Goal: Transaction & Acquisition: Book appointment/travel/reservation

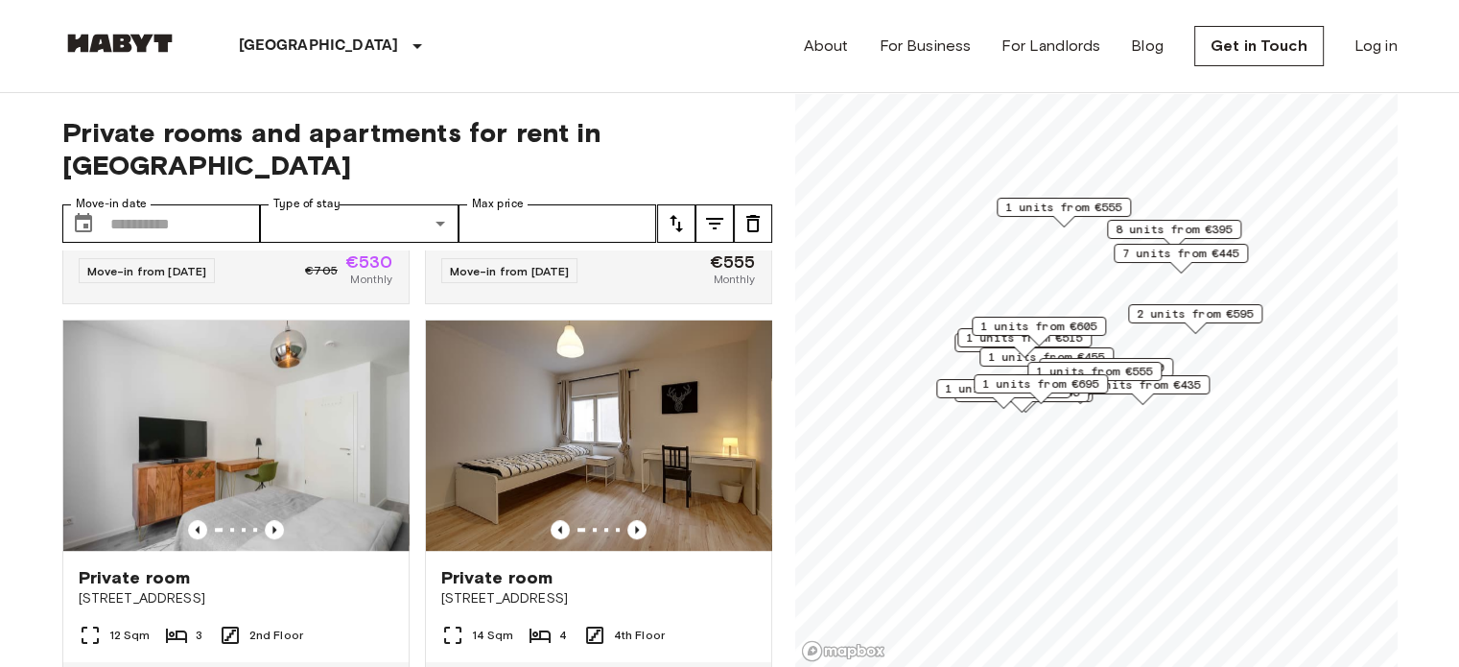
scroll to position [1151, 0]
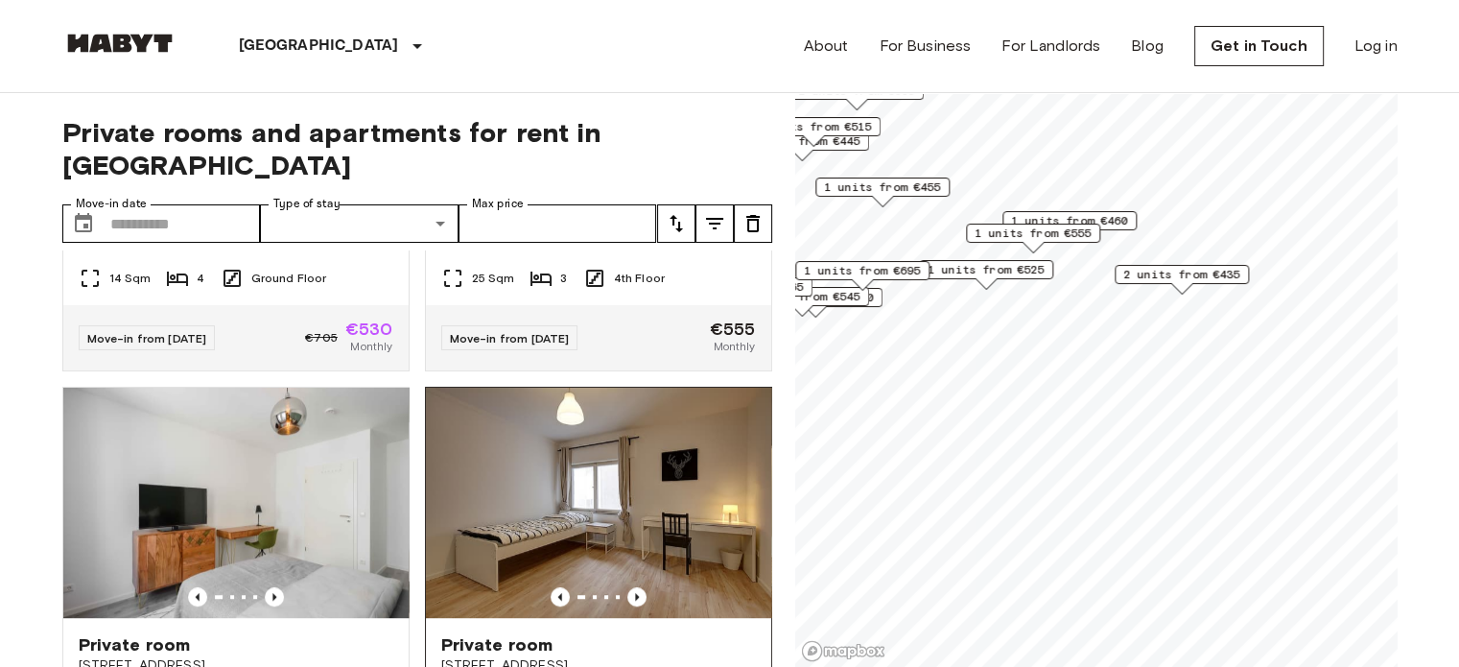
scroll to position [718, 0]
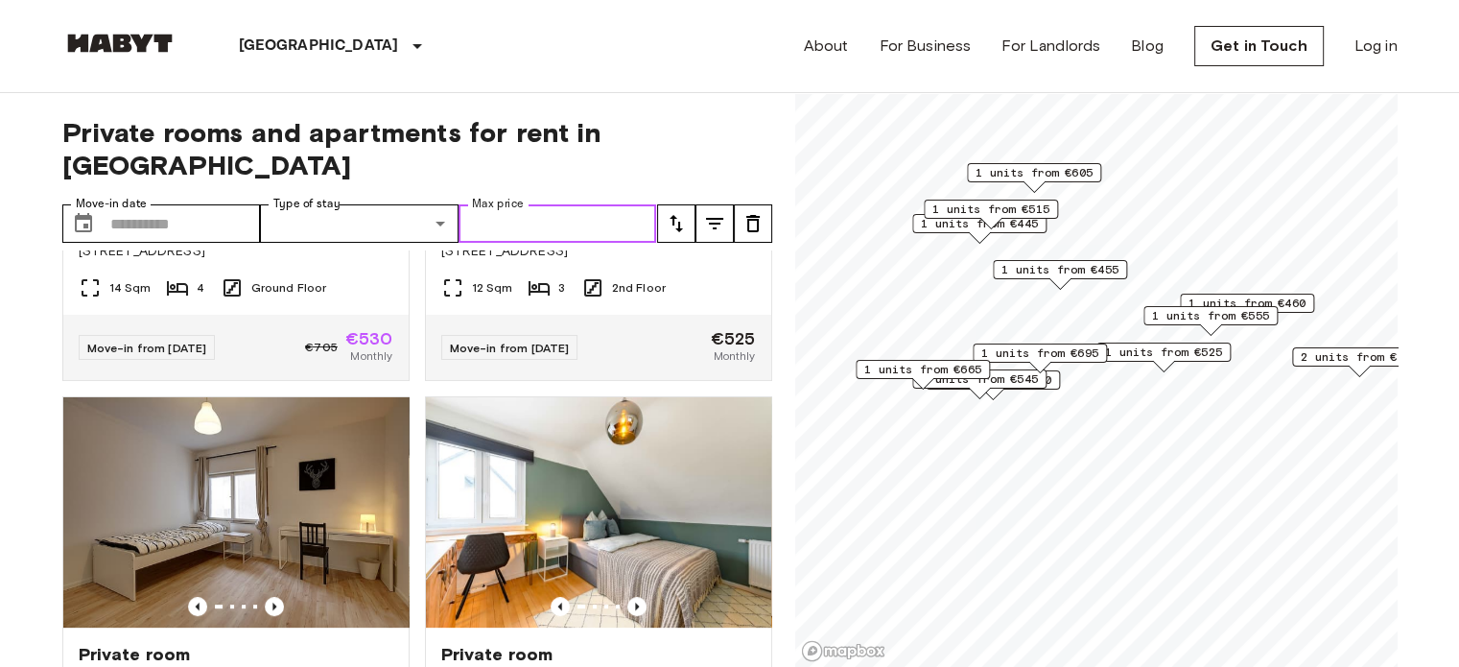
click at [578, 204] on input "Max price" at bounding box center [558, 223] width 199 height 38
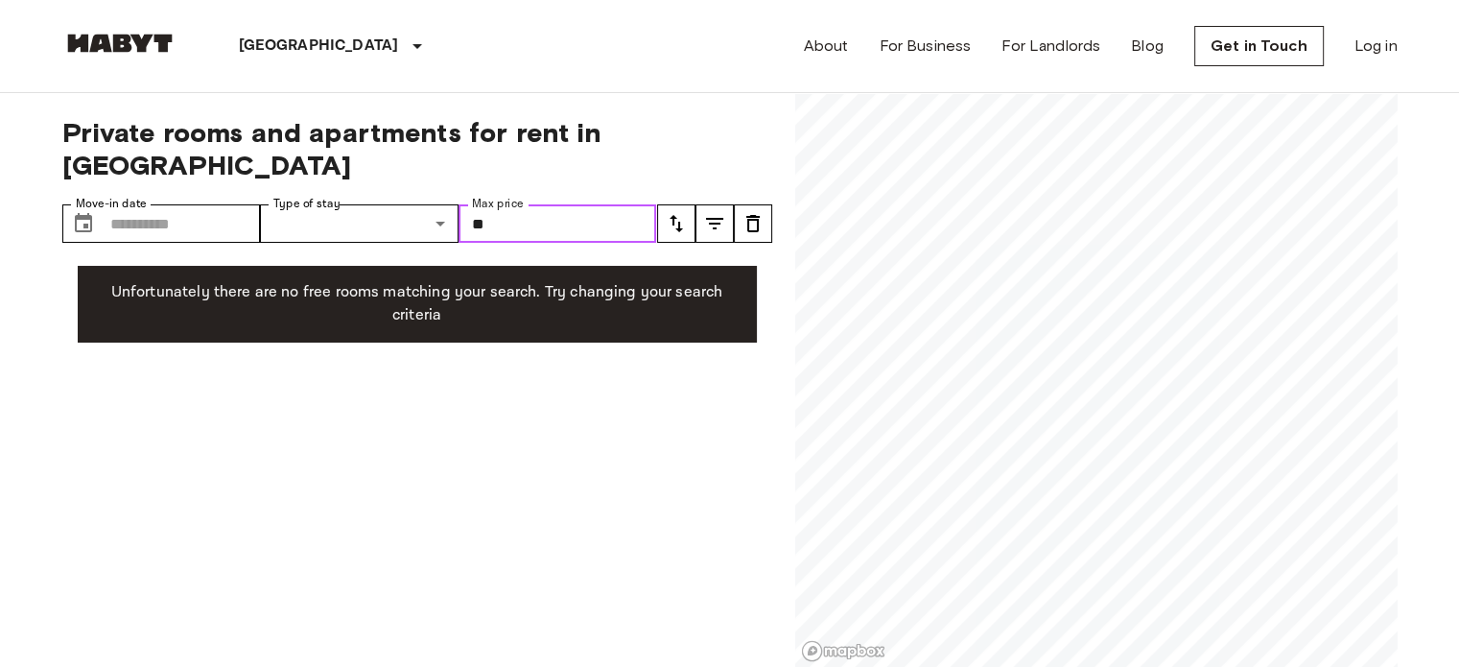
type input "*"
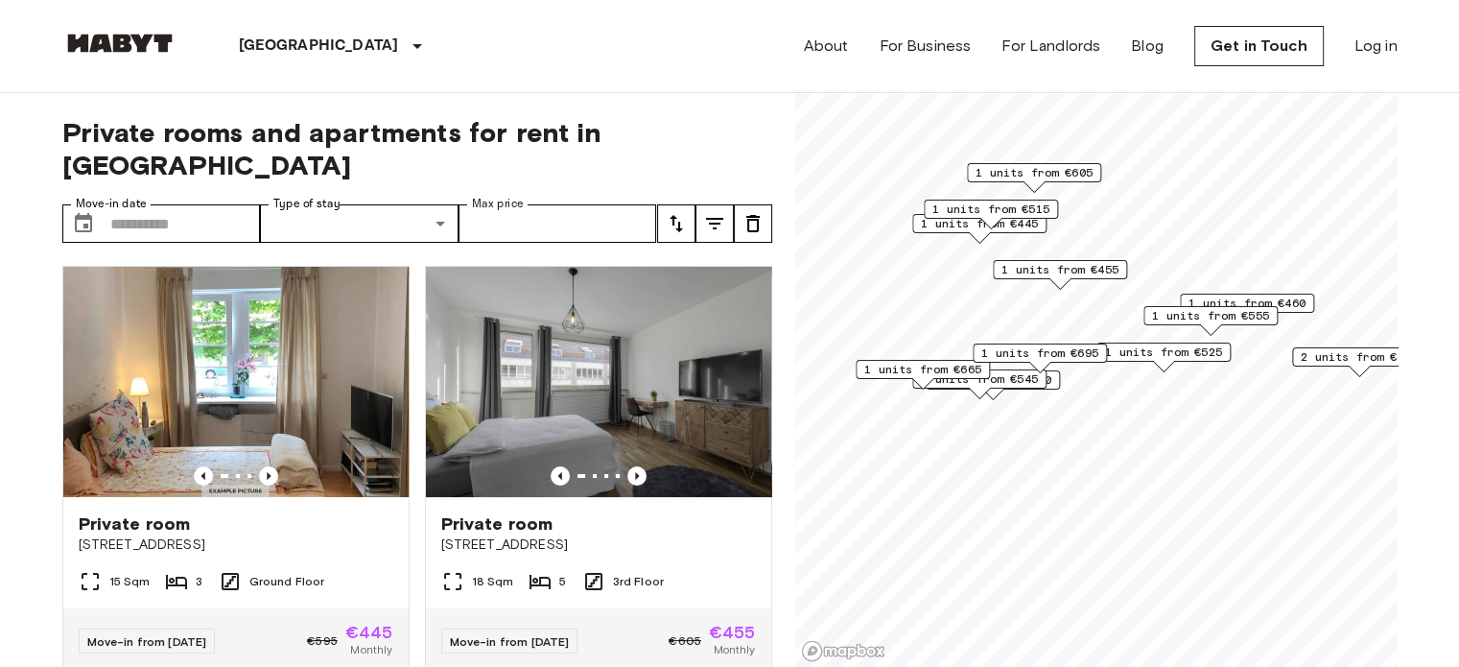
click at [675, 215] on icon "tune" at bounding box center [676, 223] width 13 height 17
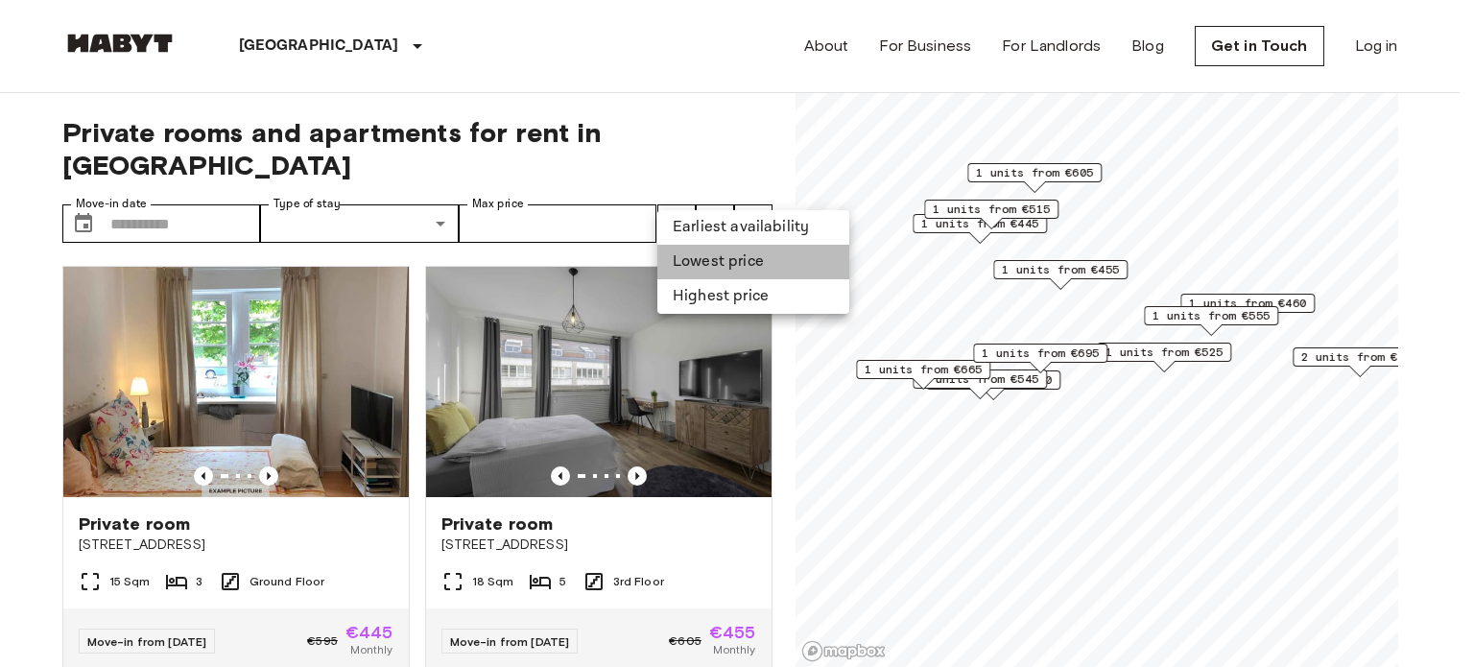
click at [699, 267] on li "Lowest price" at bounding box center [753, 262] width 192 height 35
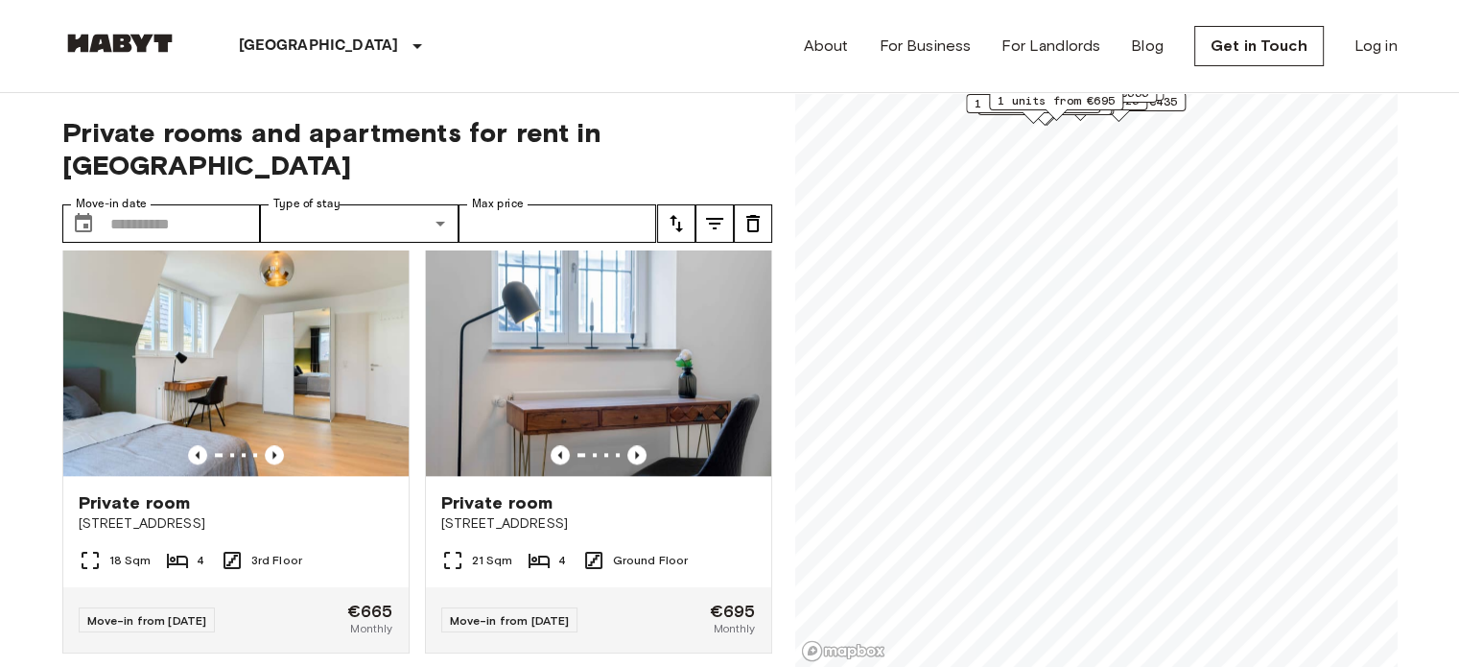
scroll to position [2204, 0]
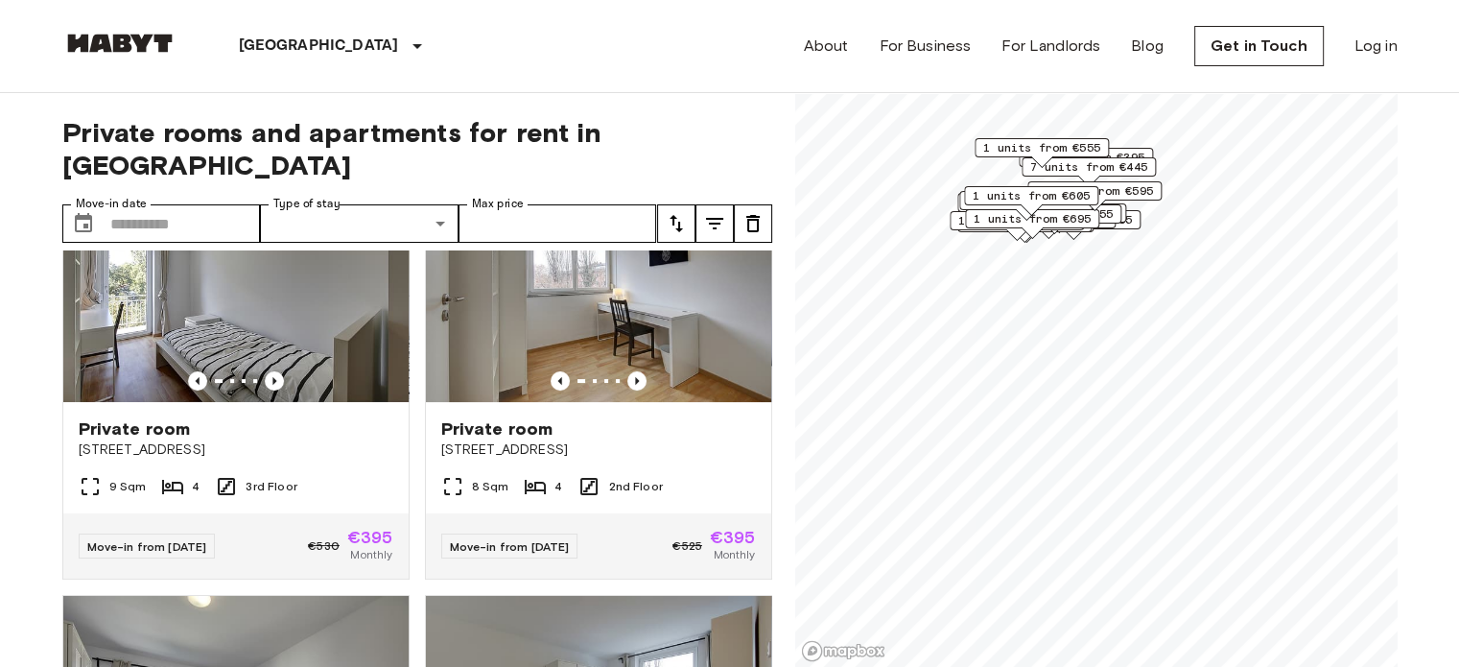
scroll to position [96, 0]
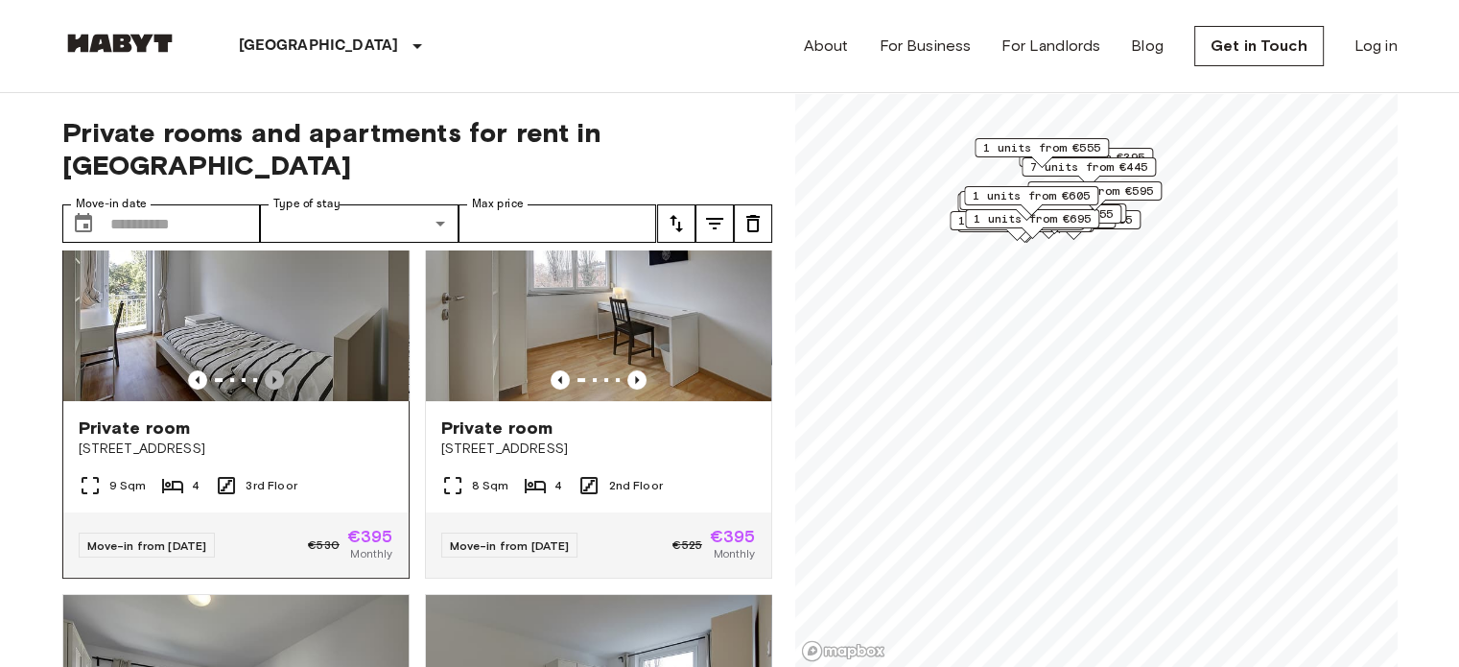
click at [273, 370] on icon "Previous image" at bounding box center [274, 379] width 19 height 19
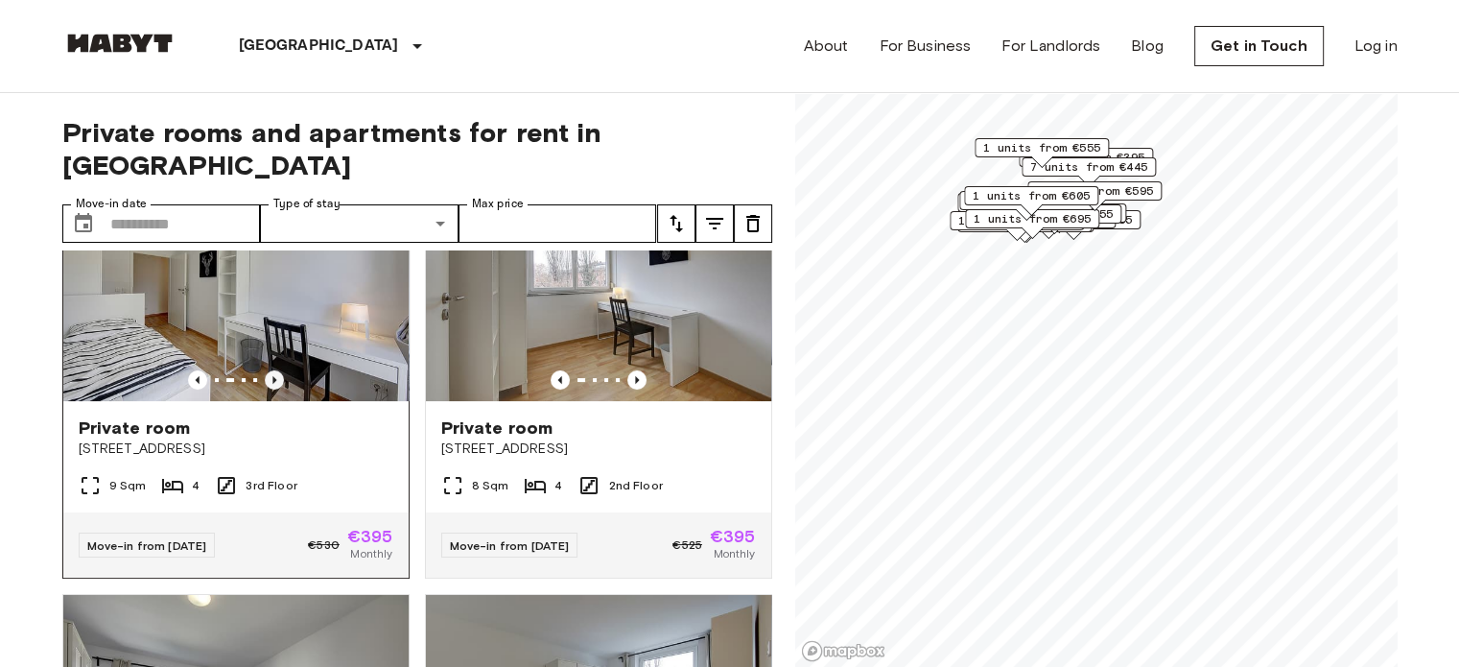
click at [272, 370] on icon "Previous image" at bounding box center [274, 379] width 19 height 19
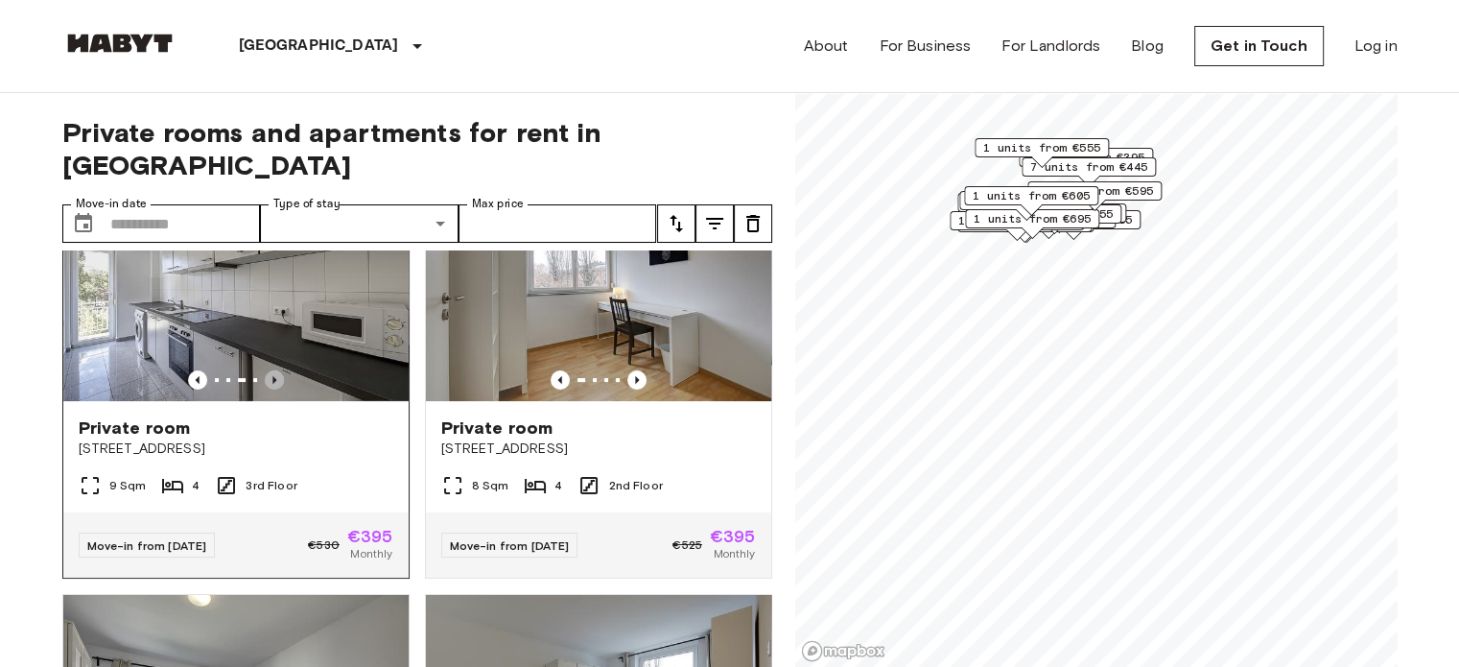
click at [272, 370] on icon "Previous image" at bounding box center [274, 379] width 19 height 19
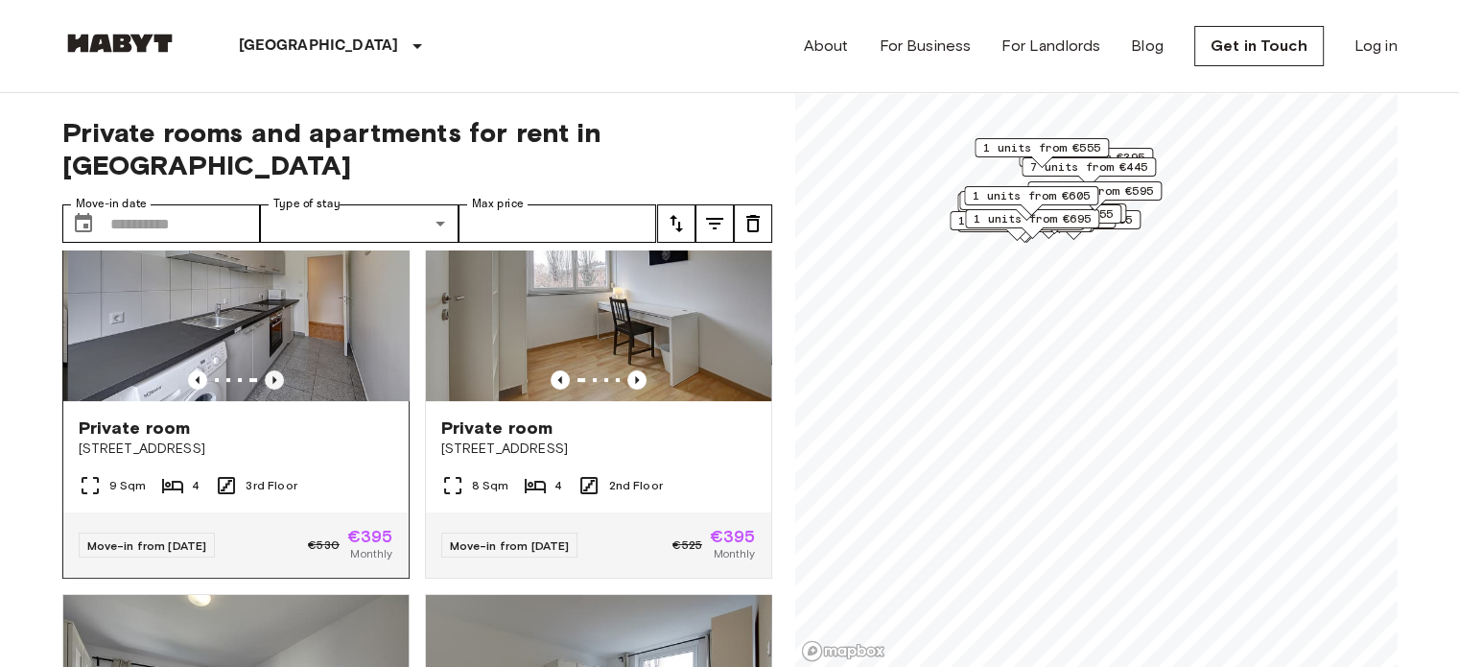
click at [272, 370] on icon "Previous image" at bounding box center [274, 379] width 19 height 19
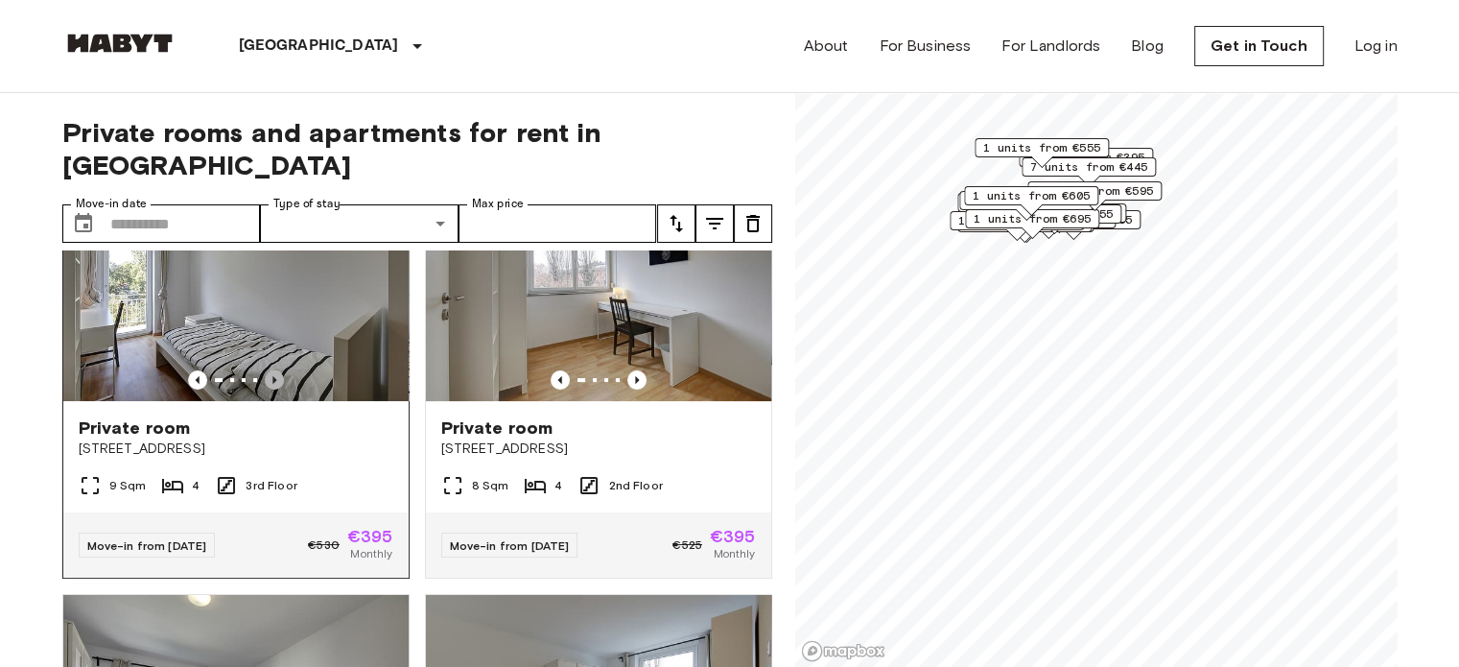
click at [272, 370] on icon "Previous image" at bounding box center [274, 379] width 19 height 19
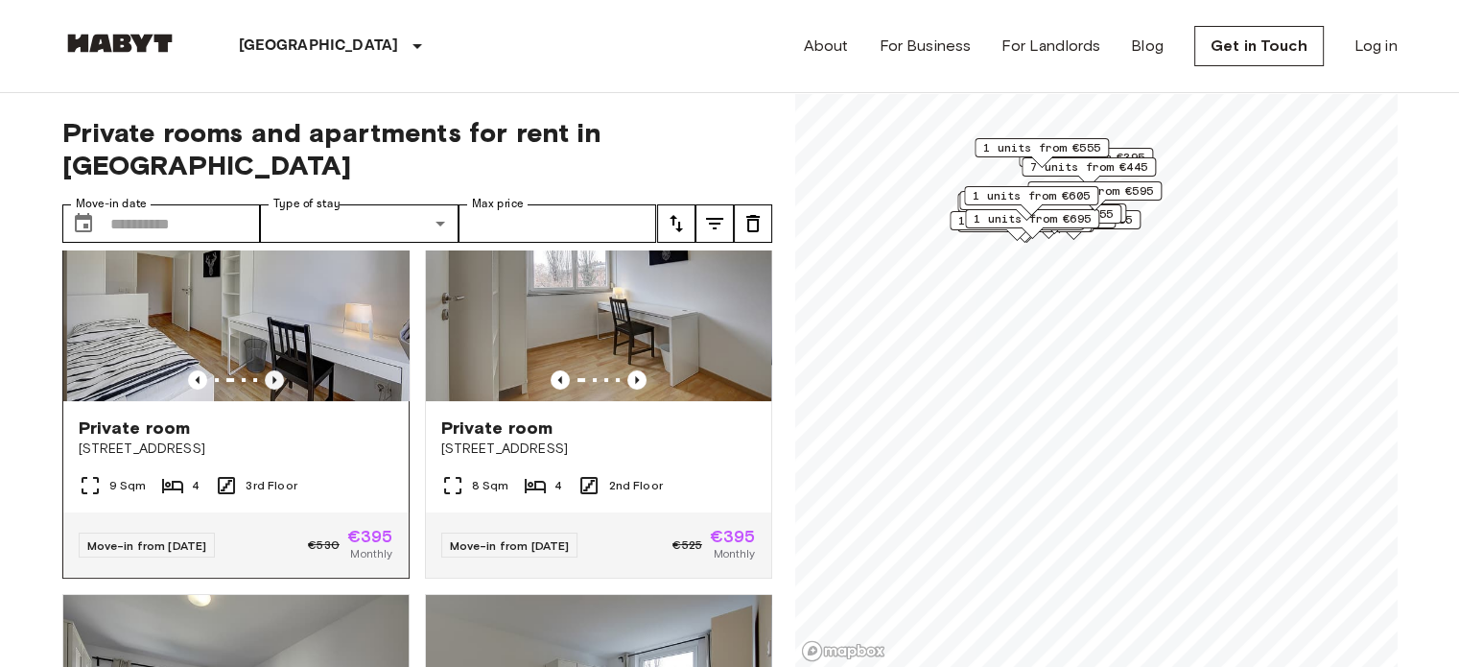
click at [272, 370] on icon "Previous image" at bounding box center [274, 379] width 19 height 19
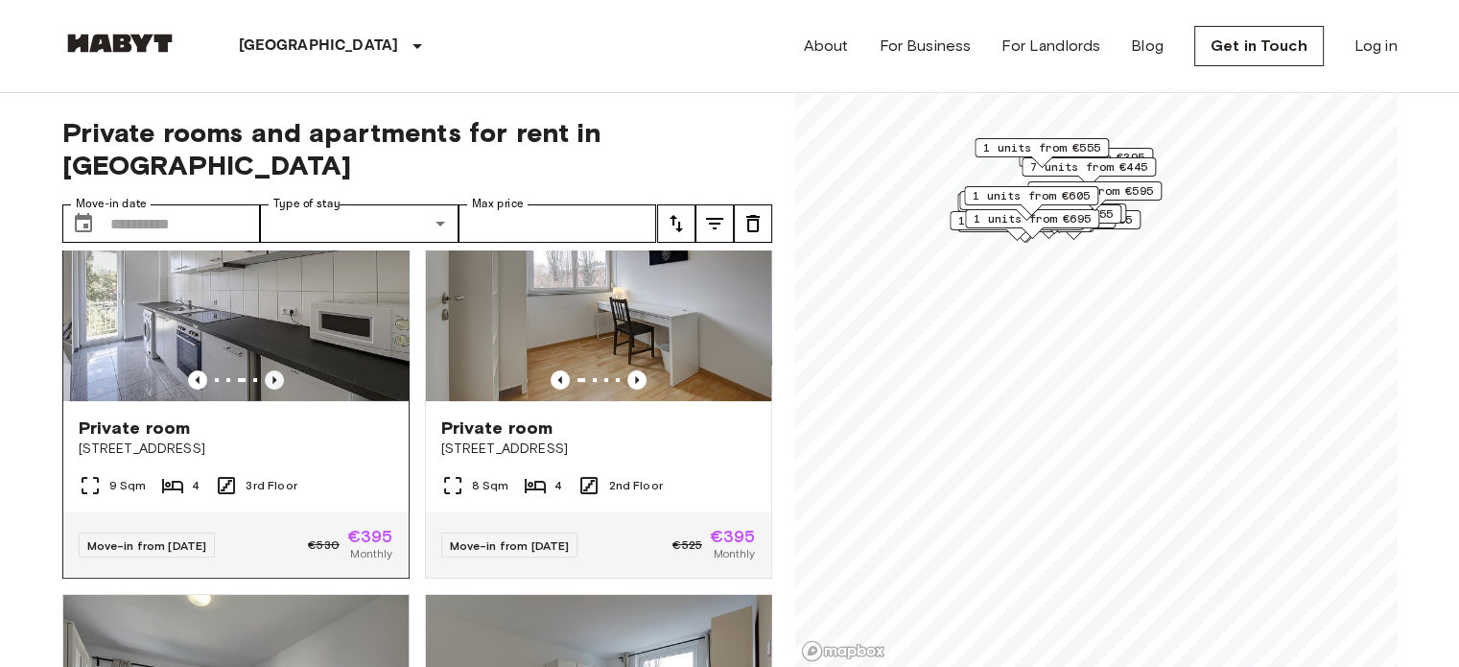
click at [272, 370] on icon "Previous image" at bounding box center [274, 379] width 19 height 19
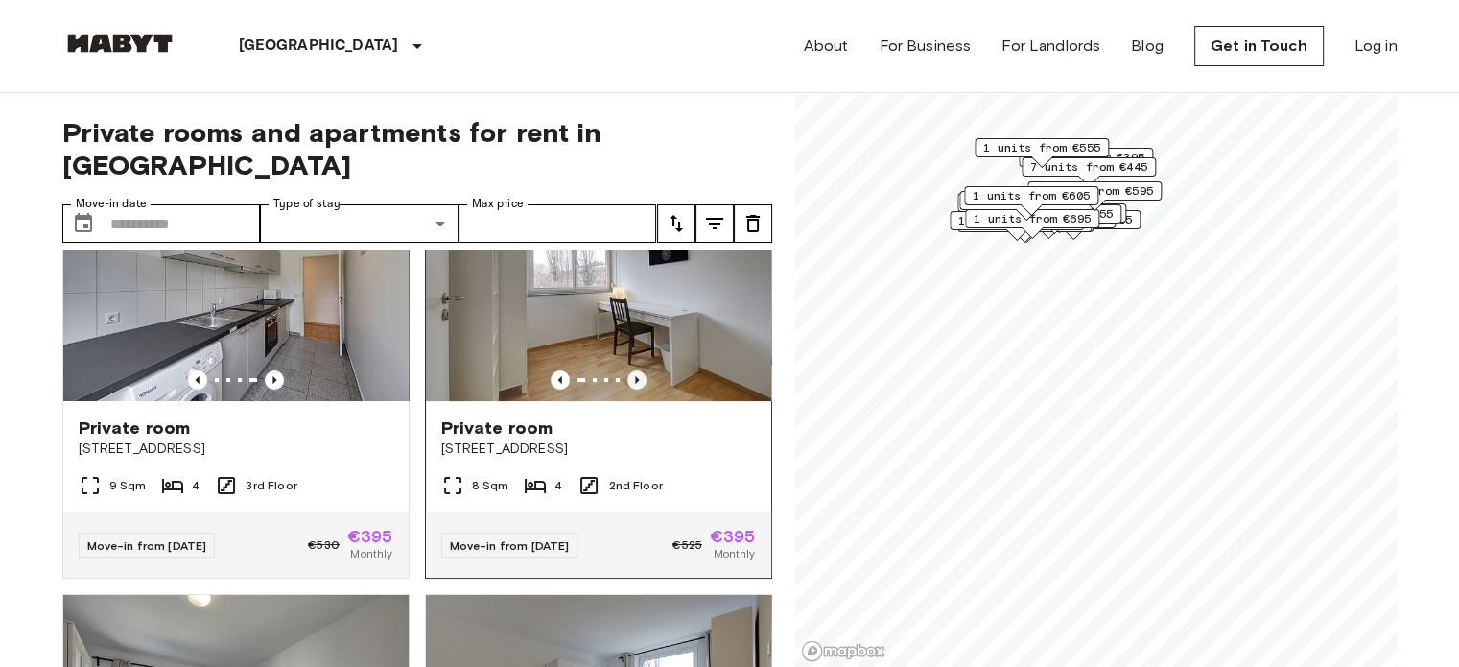
click at [627, 370] on icon "Previous image" at bounding box center [636, 379] width 19 height 19
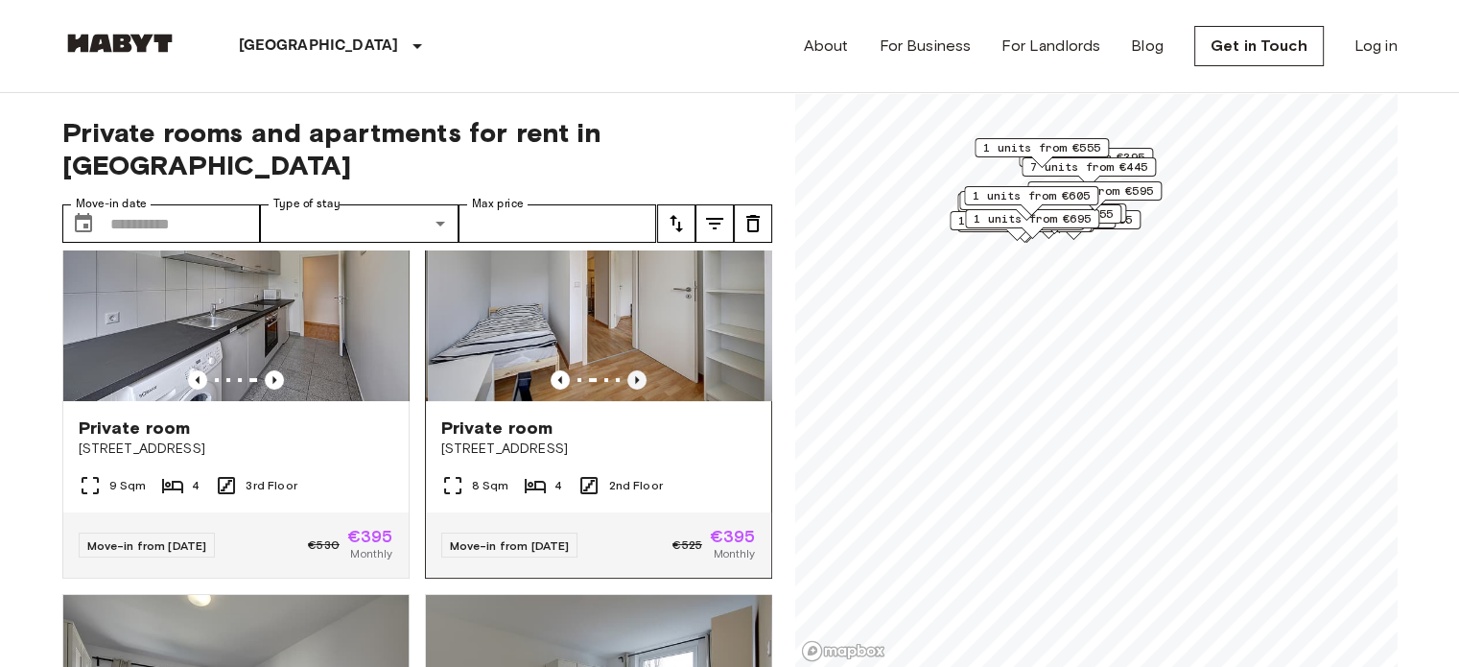
click at [627, 370] on icon "Previous image" at bounding box center [636, 379] width 19 height 19
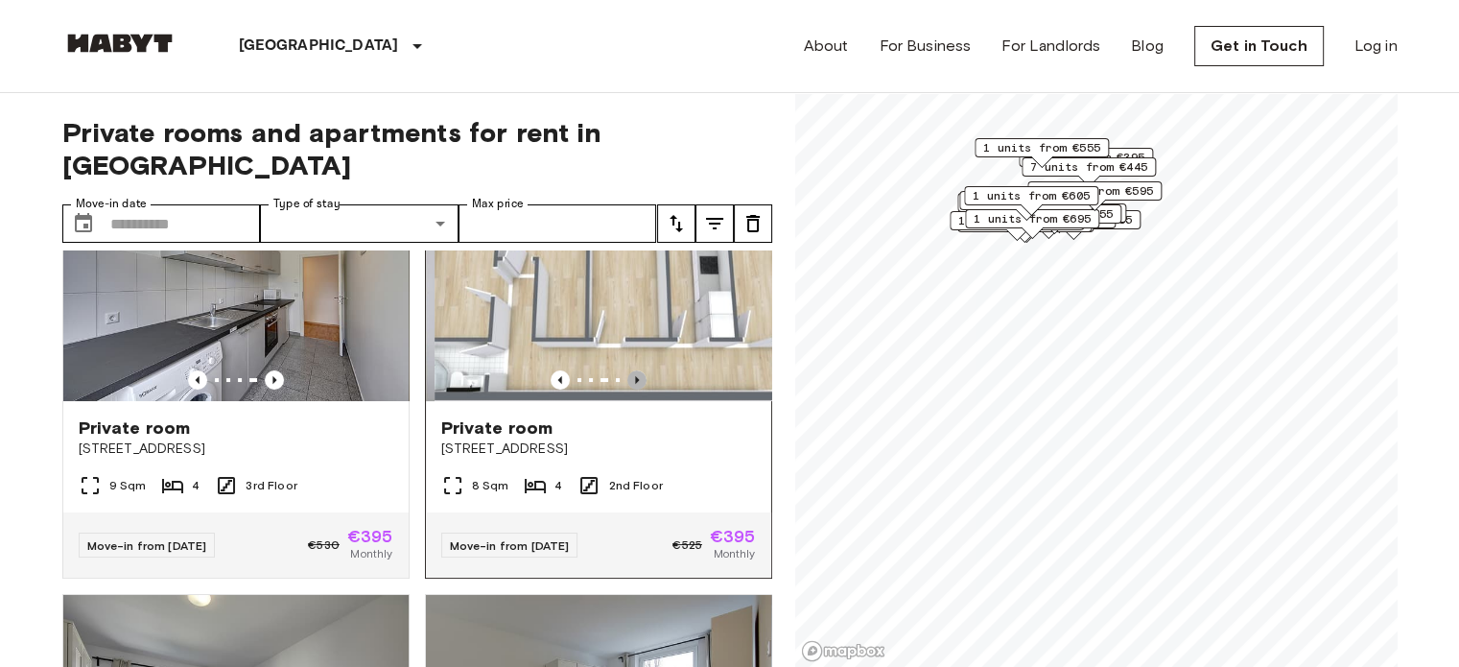
click at [627, 370] on icon "Previous image" at bounding box center [636, 379] width 19 height 19
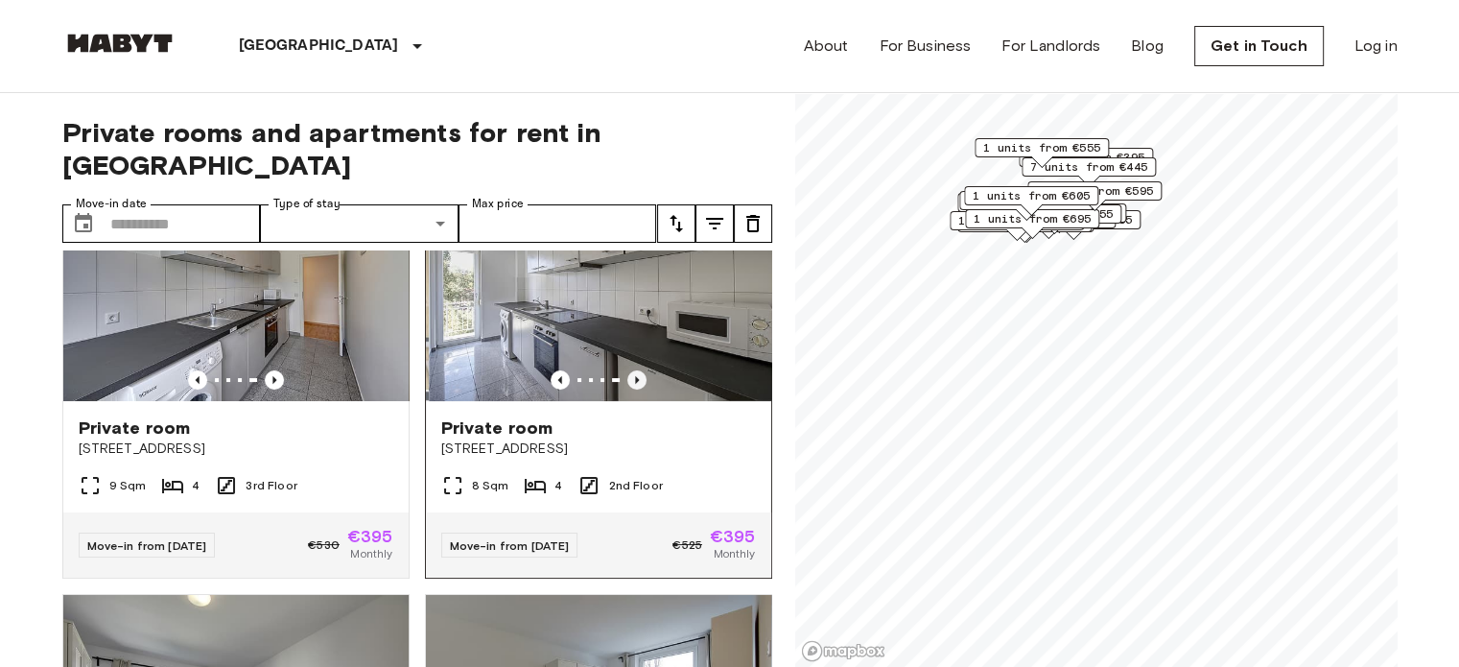
click at [627, 370] on icon "Previous image" at bounding box center [636, 379] width 19 height 19
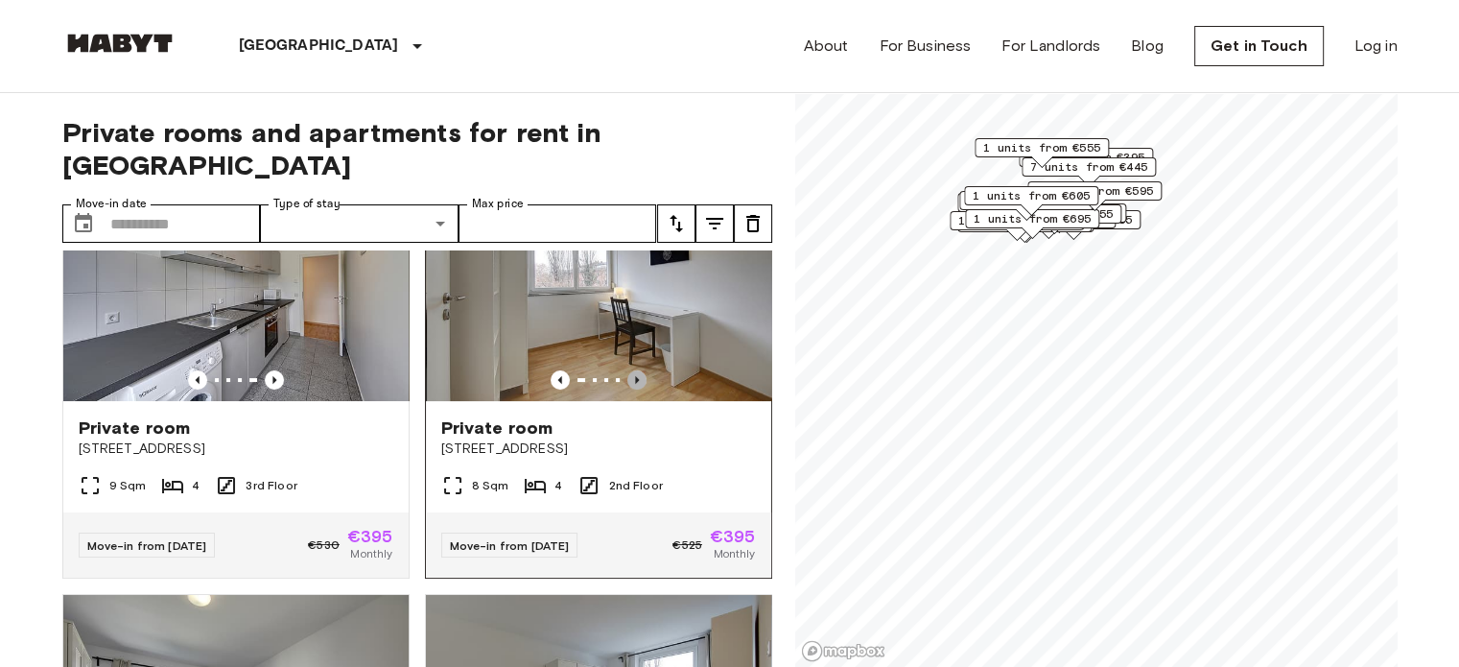
click at [627, 370] on icon "Previous image" at bounding box center [636, 379] width 19 height 19
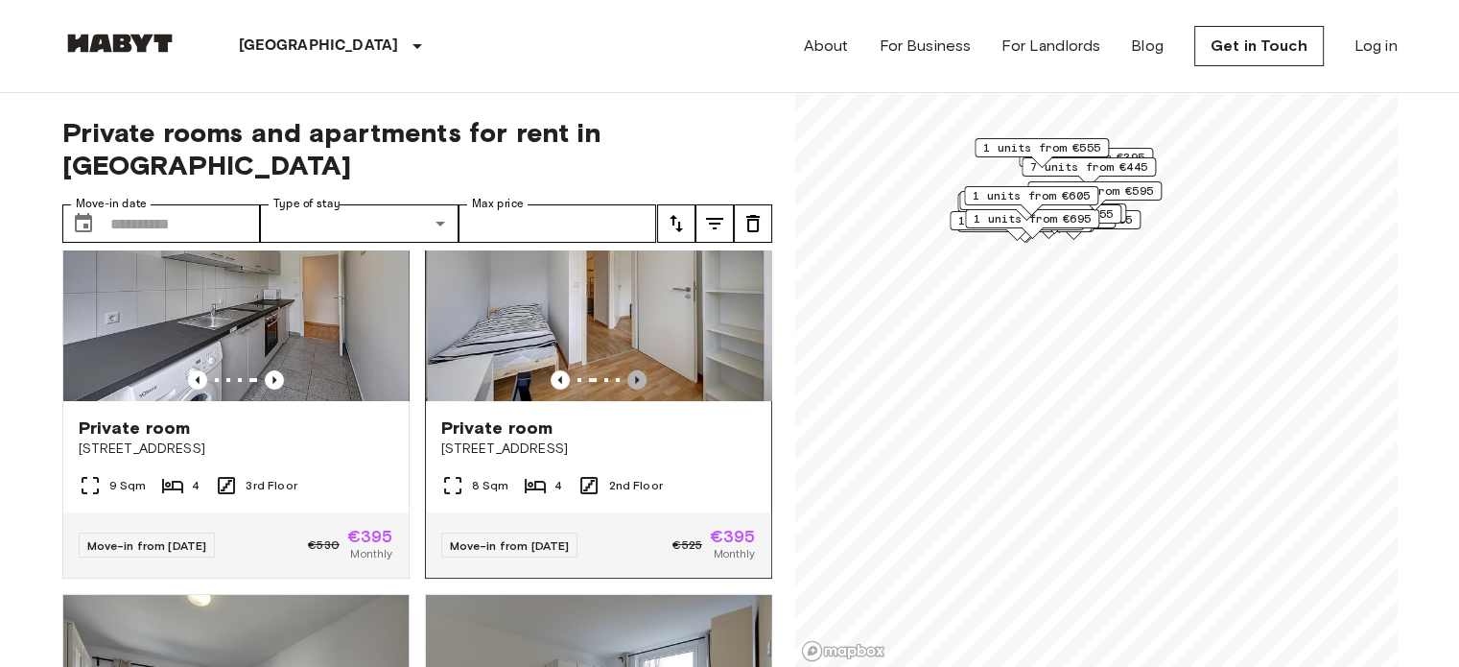
click at [627, 370] on icon "Previous image" at bounding box center [636, 379] width 19 height 19
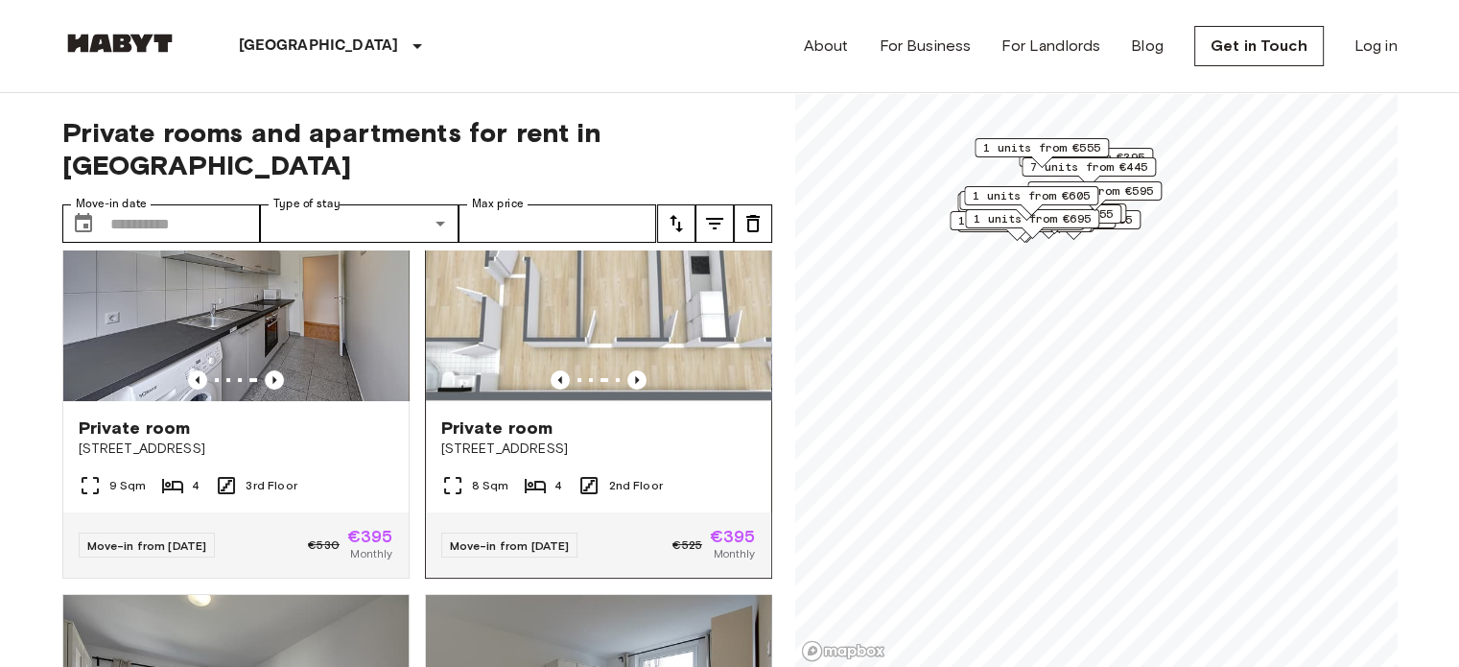
click at [597, 252] on img at bounding box center [598, 286] width 345 height 230
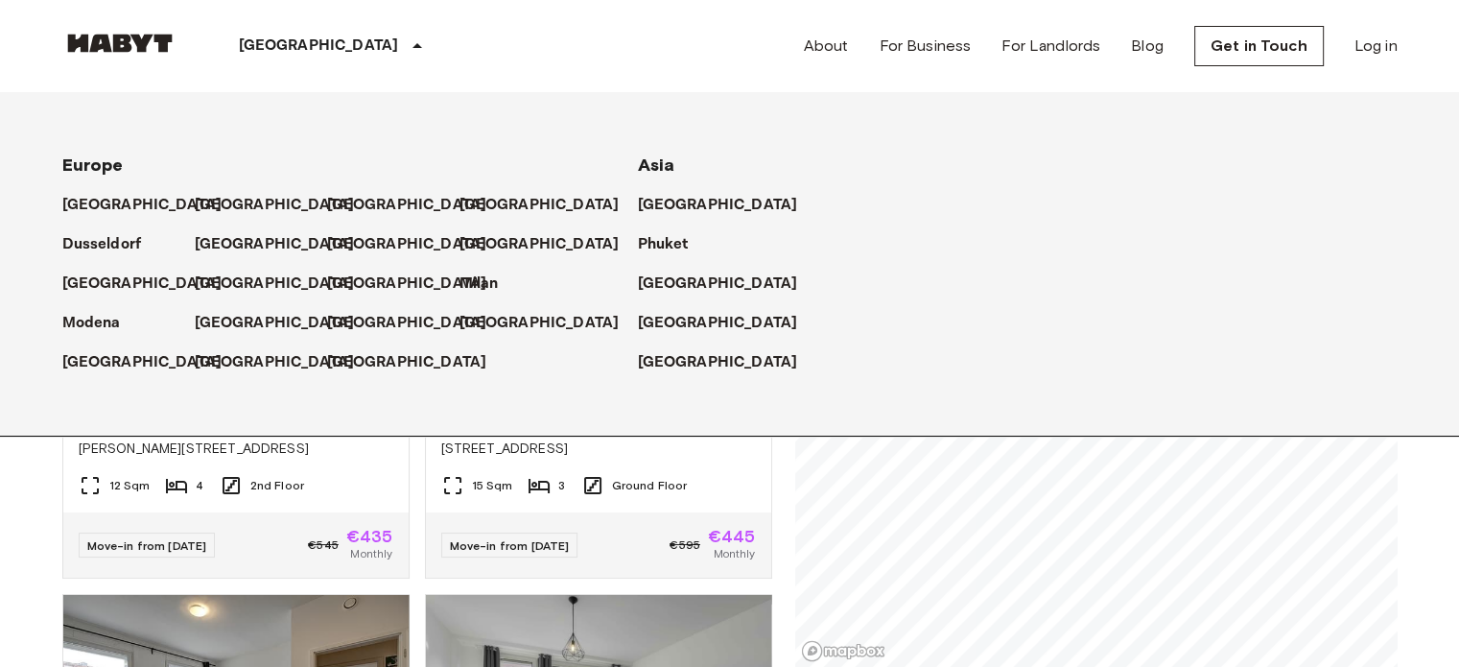
click at [413, 45] on icon at bounding box center [418, 45] width 10 height 5
click at [277, 40] on p "[GEOGRAPHIC_DATA]" at bounding box center [319, 46] width 160 height 23
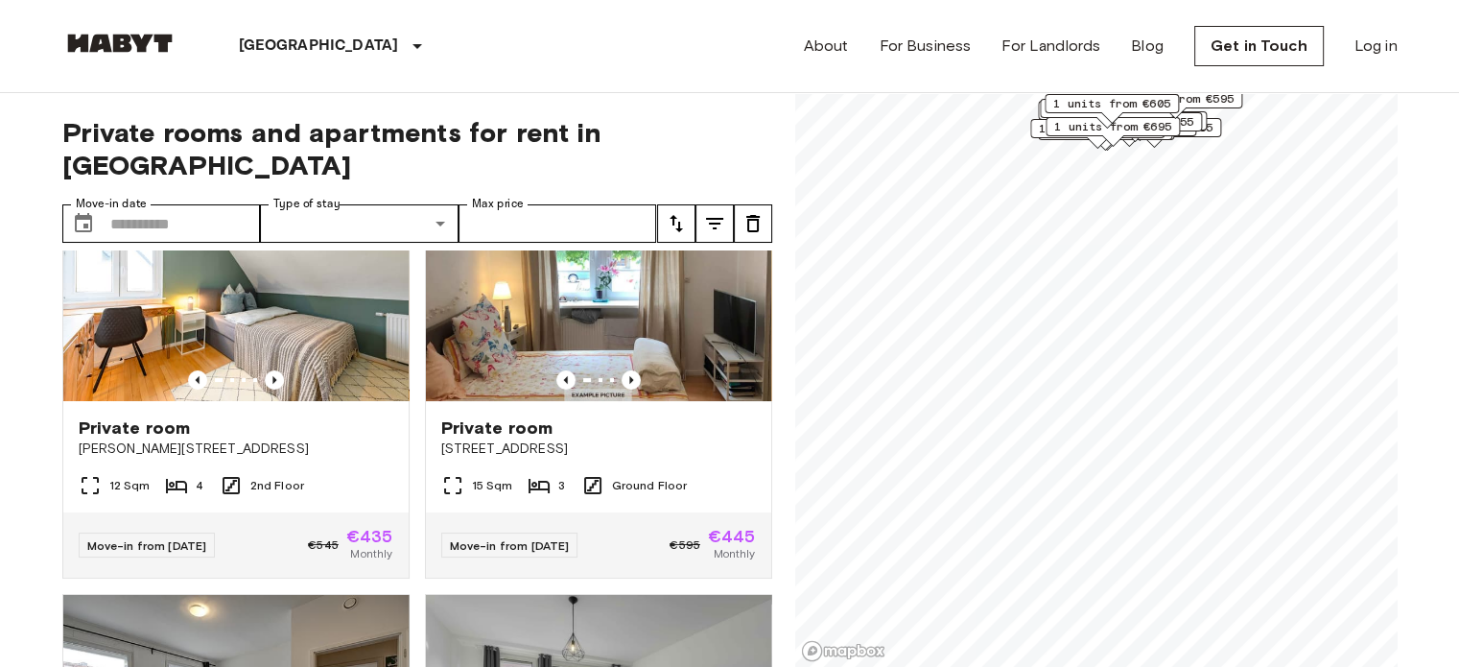
click at [277, 40] on p "[GEOGRAPHIC_DATA]" at bounding box center [319, 46] width 160 height 23
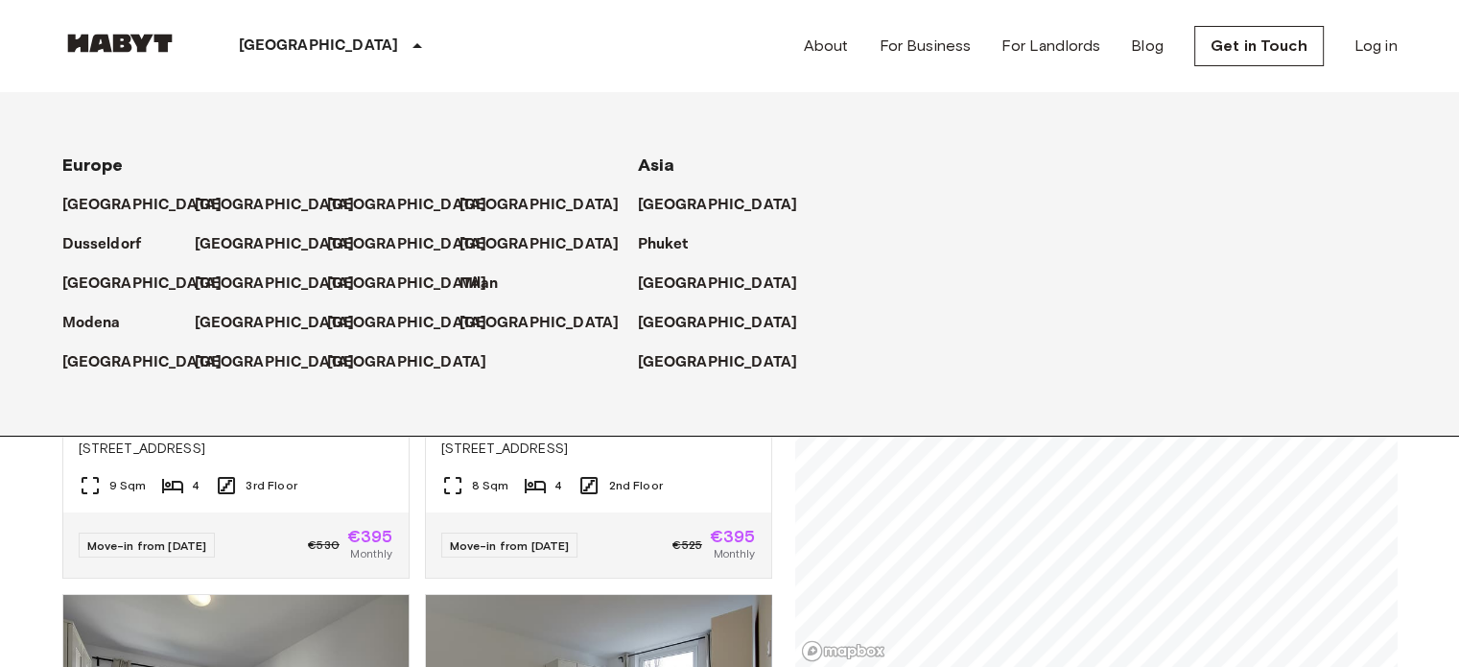
click at [654, 36] on div "Stuttgart Europe Amsterdam Berlin Brussels Cologne Dusseldorf Frankfurt Graz Ha…" at bounding box center [730, 46] width 1336 height 92
click at [678, 202] on p "[GEOGRAPHIC_DATA]" at bounding box center [722, 205] width 160 height 23
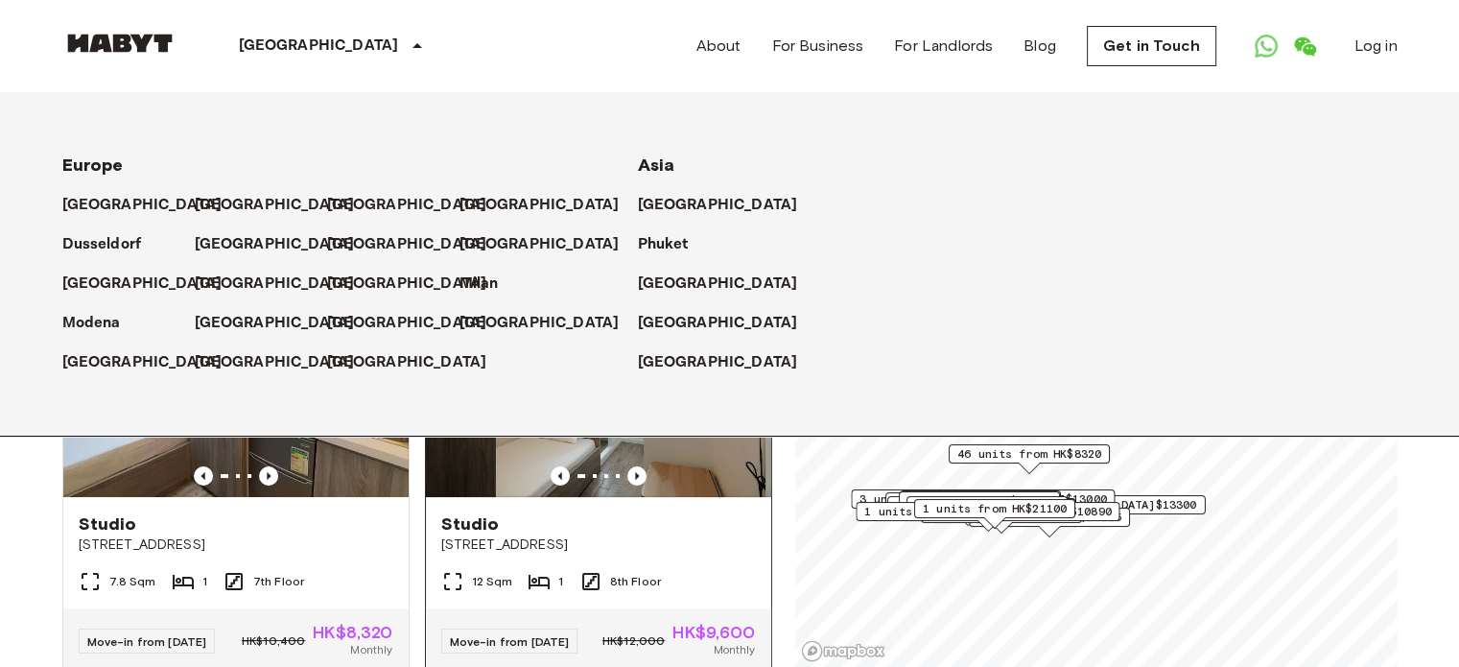
click at [702, 519] on div "Studio 41-45 Temple Street" at bounding box center [598, 533] width 345 height 73
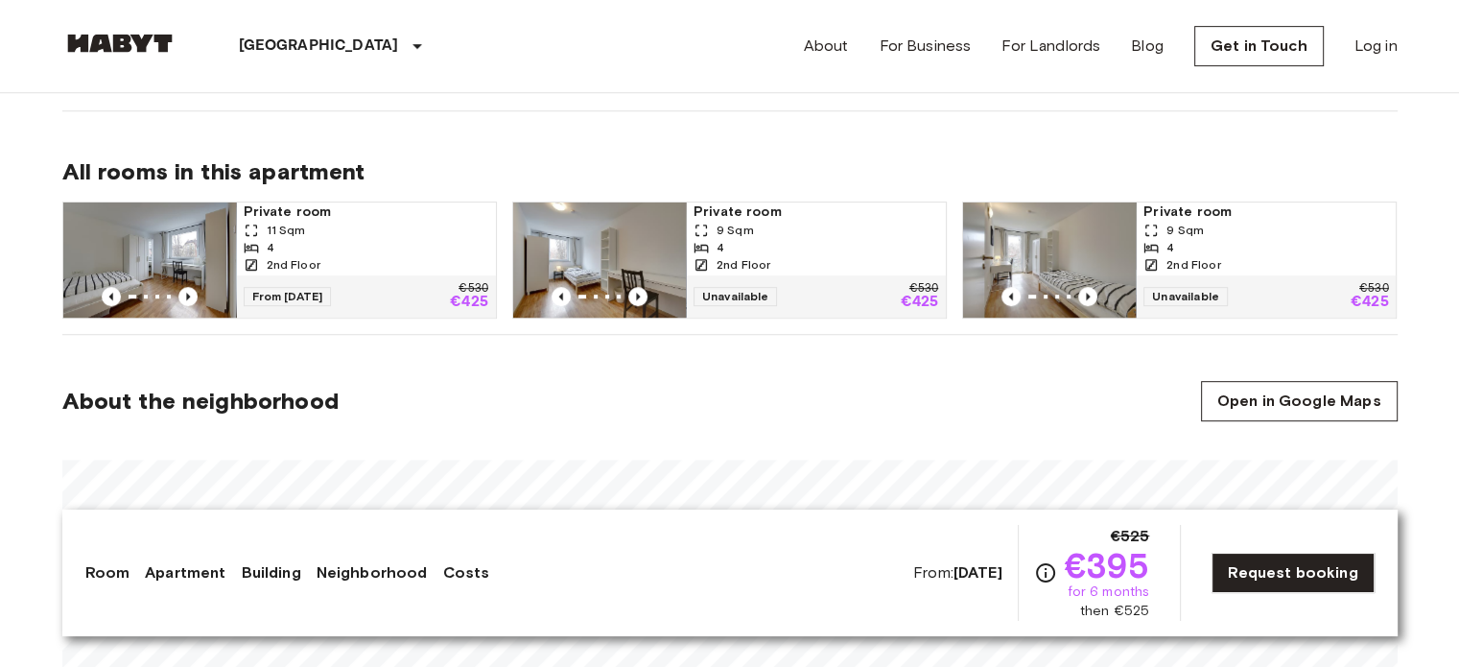
scroll to position [959, 0]
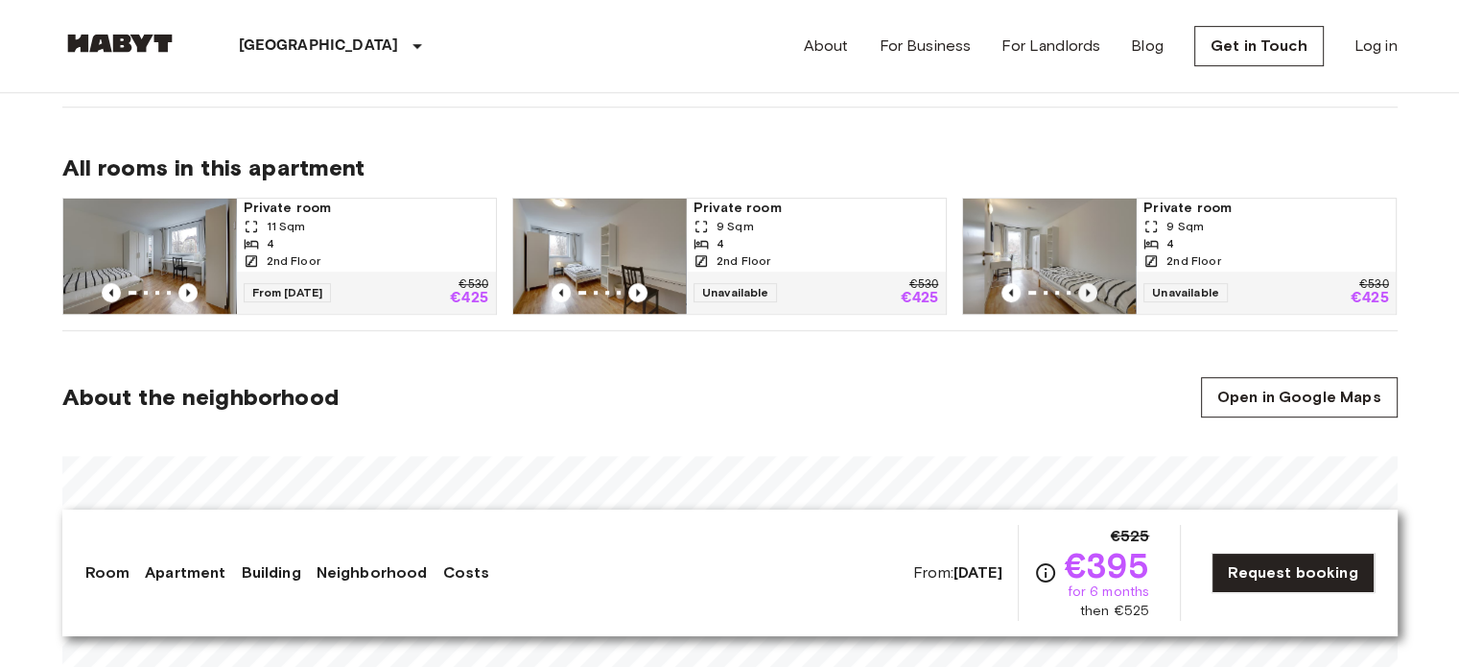
click at [1084, 289] on icon "Previous image" at bounding box center [1087, 292] width 19 height 19
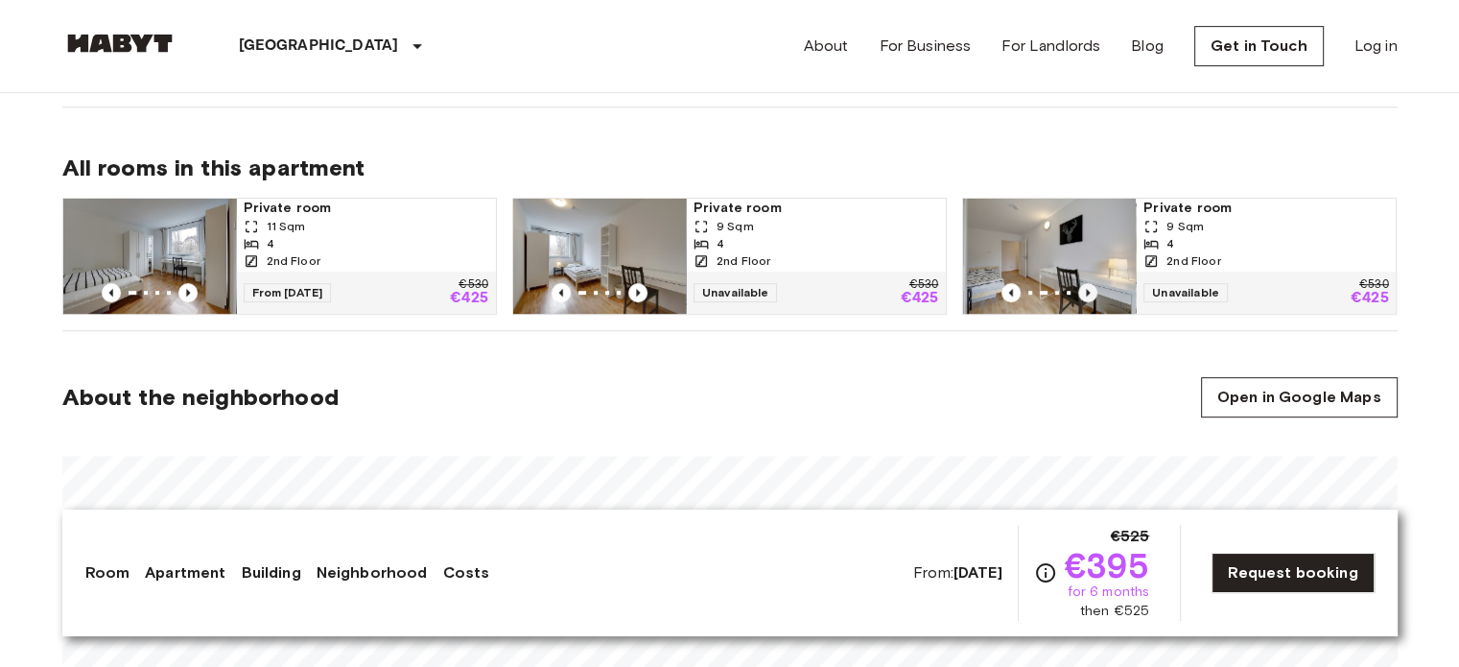
click at [1086, 289] on icon "Previous image" at bounding box center [1088, 293] width 4 height 8
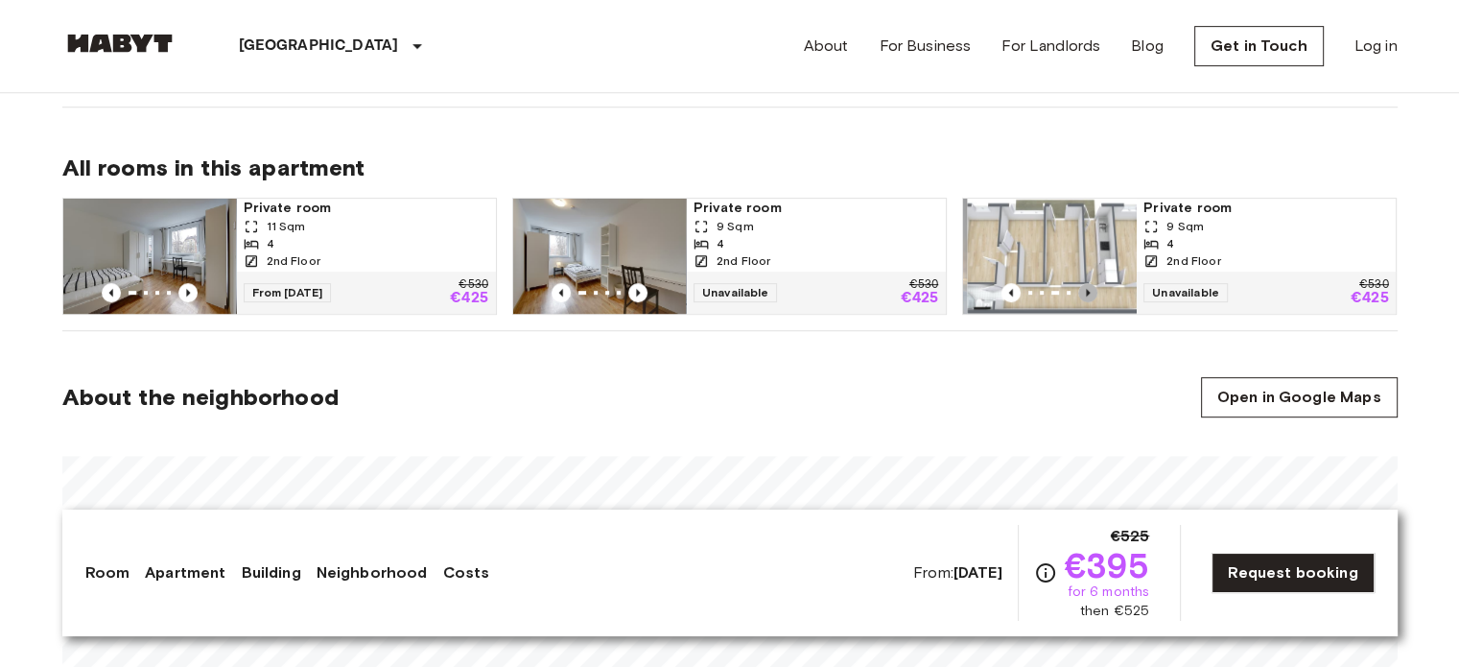
click at [1086, 289] on icon "Previous image" at bounding box center [1088, 293] width 4 height 8
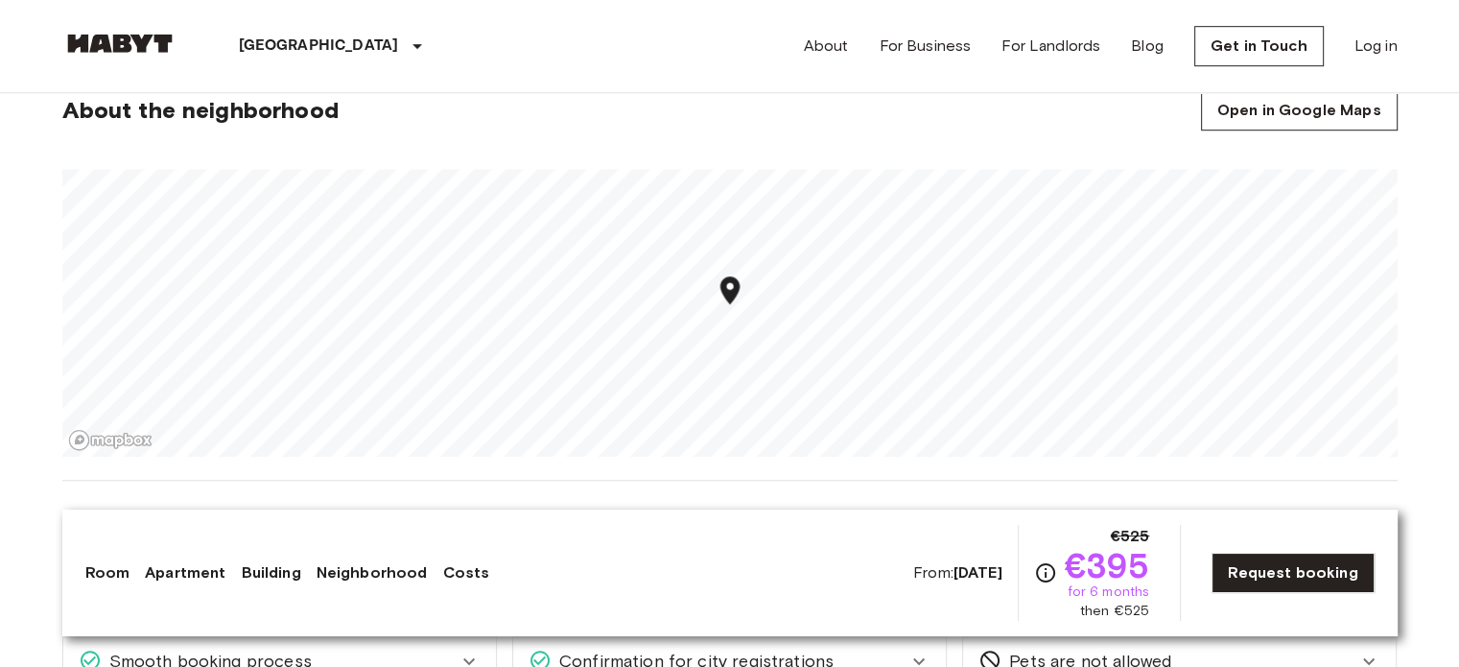
scroll to position [1247, 0]
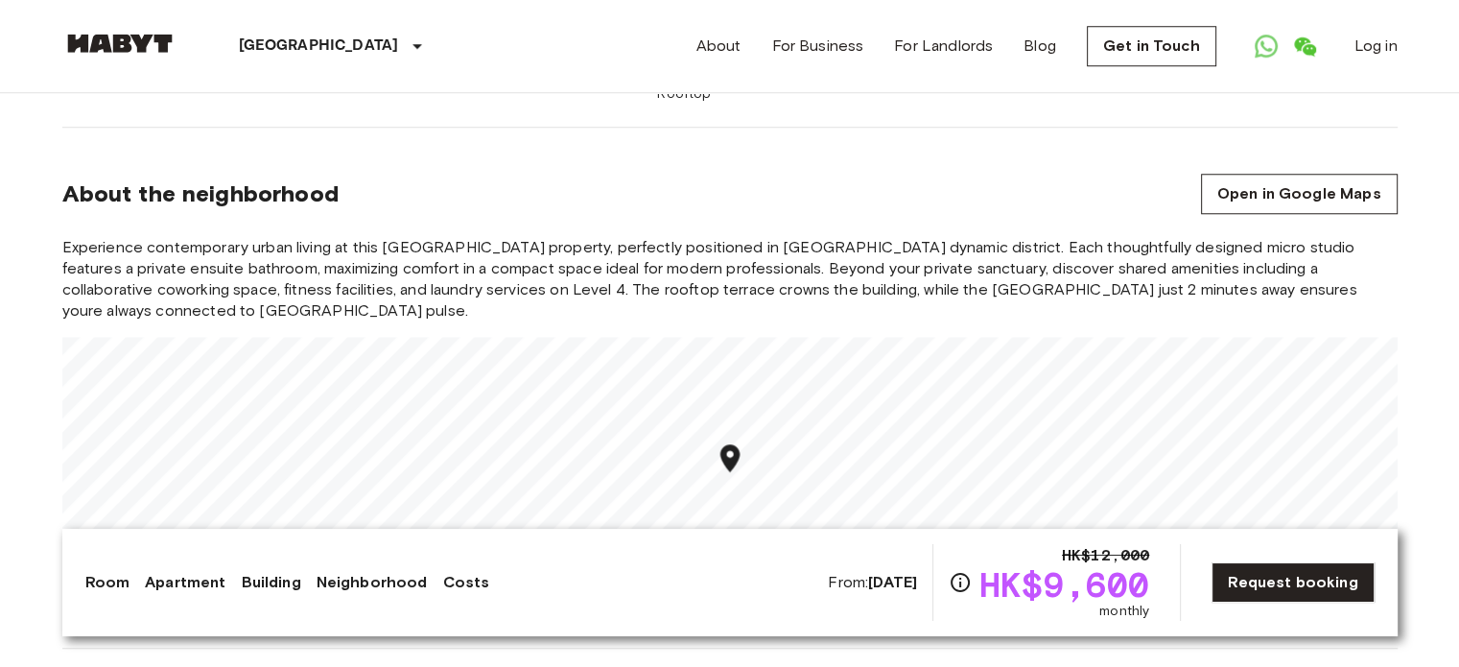
scroll to position [1823, 0]
